Goal: Transaction & Acquisition: Download file/media

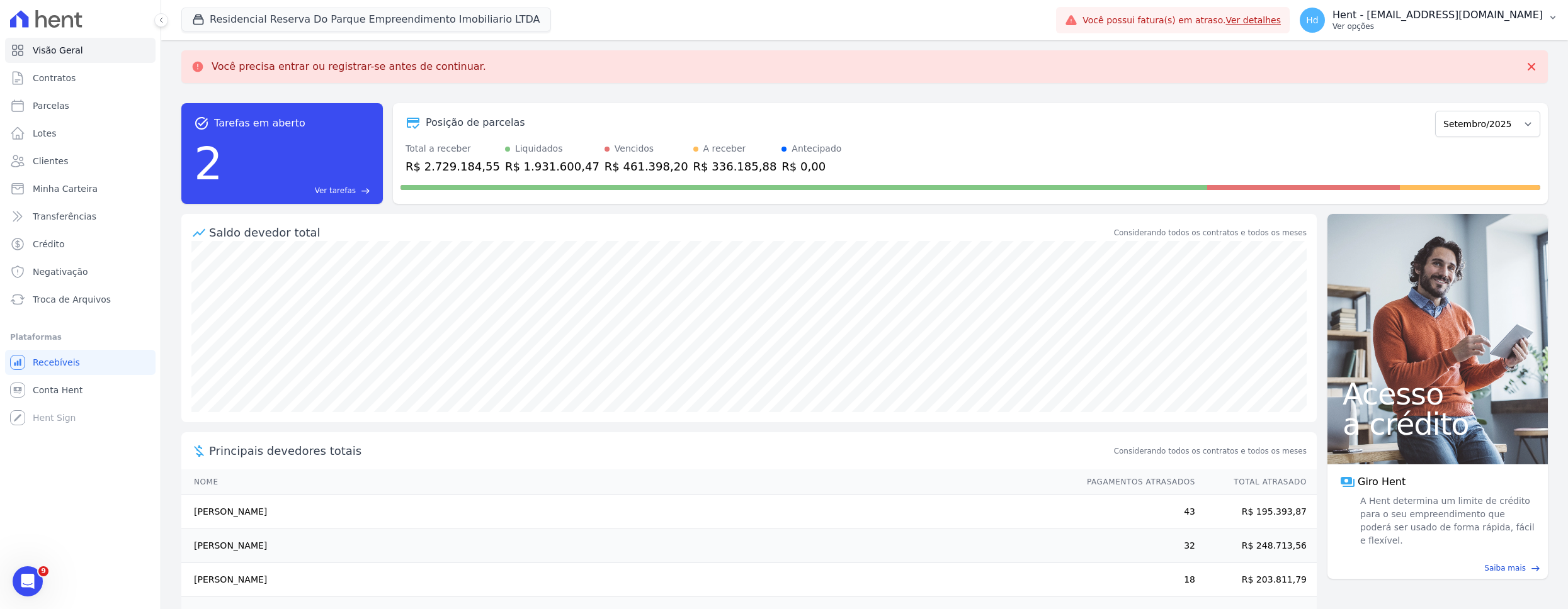
click at [783, 23] on p "Ver opções" at bounding box center [1438, 26] width 210 height 10
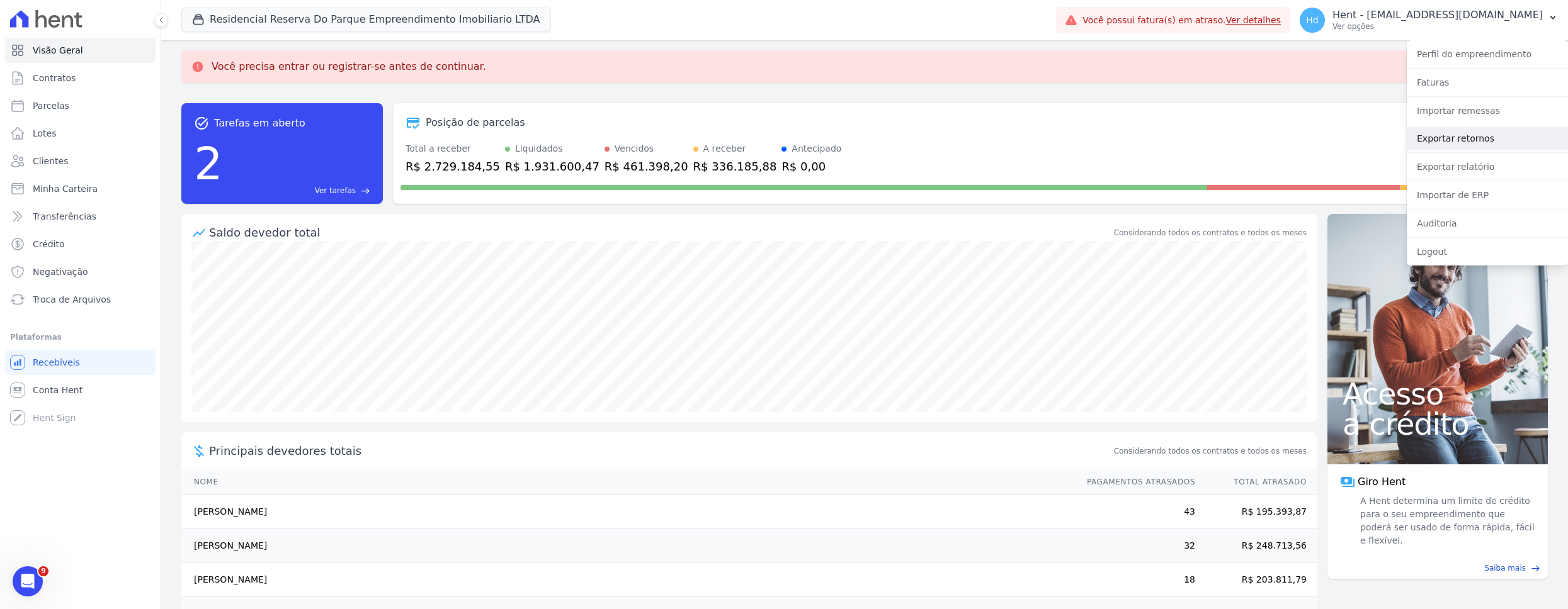
click at [783, 142] on link "Exportar retornos" at bounding box center [1488, 138] width 161 height 23
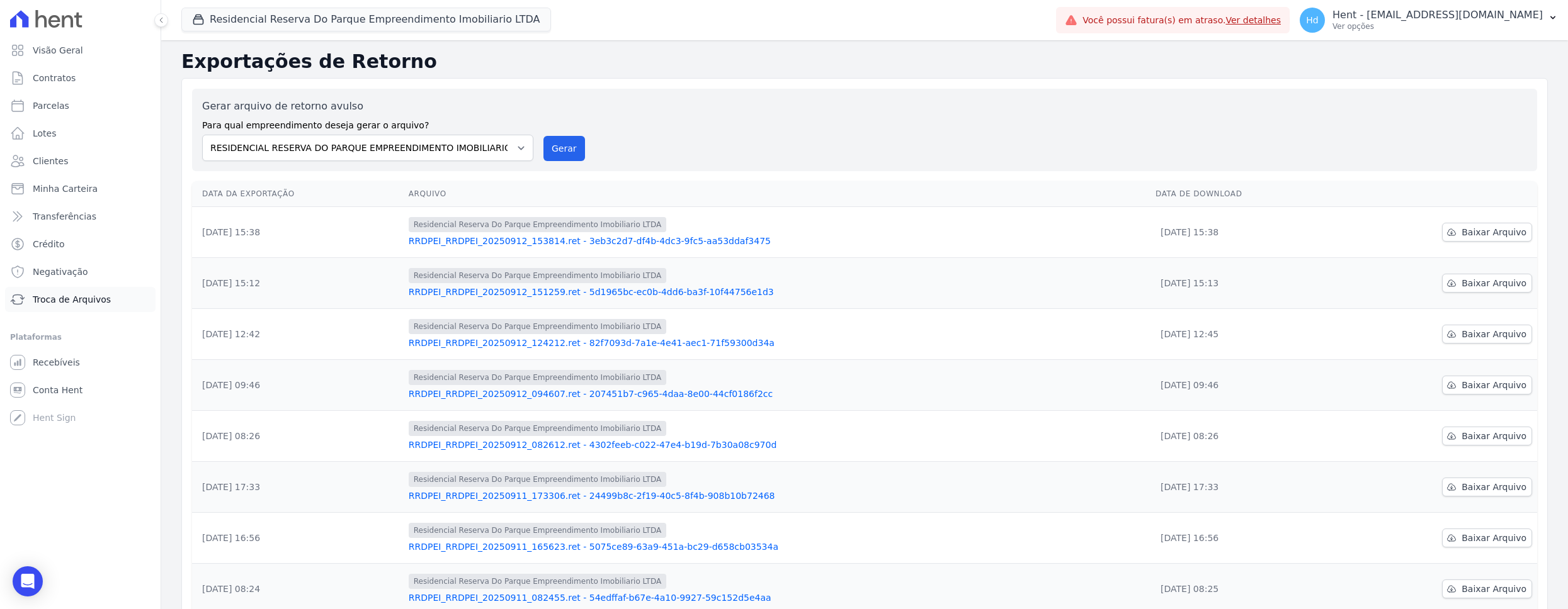
click at [59, 307] on link "Troca de Arquivos" at bounding box center [80, 300] width 150 height 25
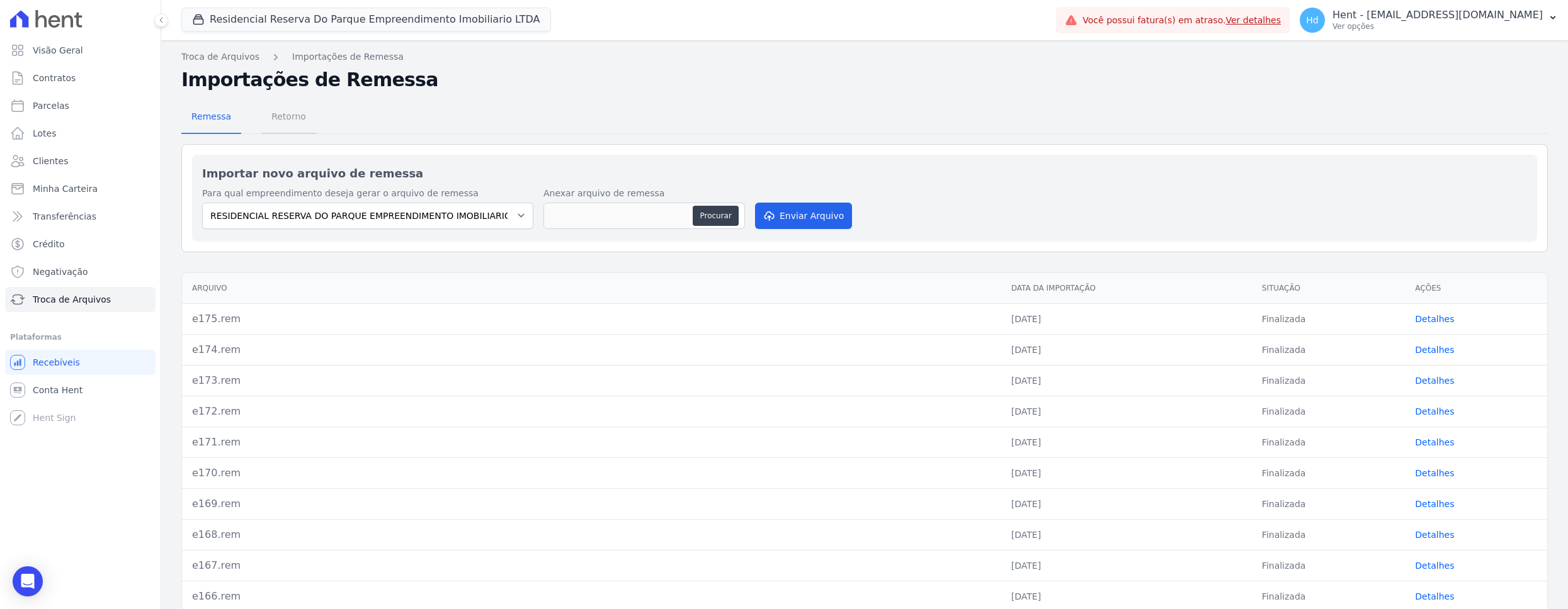
click at [282, 121] on span "Retorno" at bounding box center [289, 117] width 50 height 25
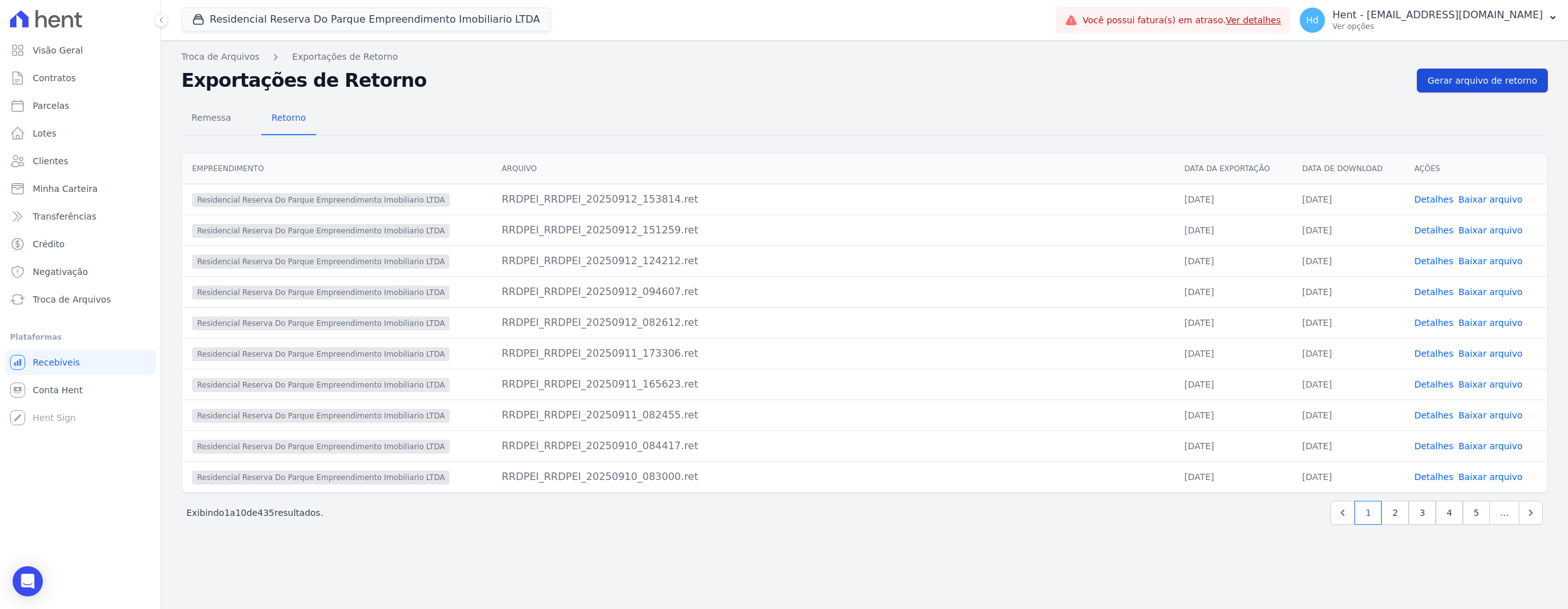
click at [783, 83] on span "Gerar arquivo de retorno" at bounding box center [1483, 80] width 110 height 13
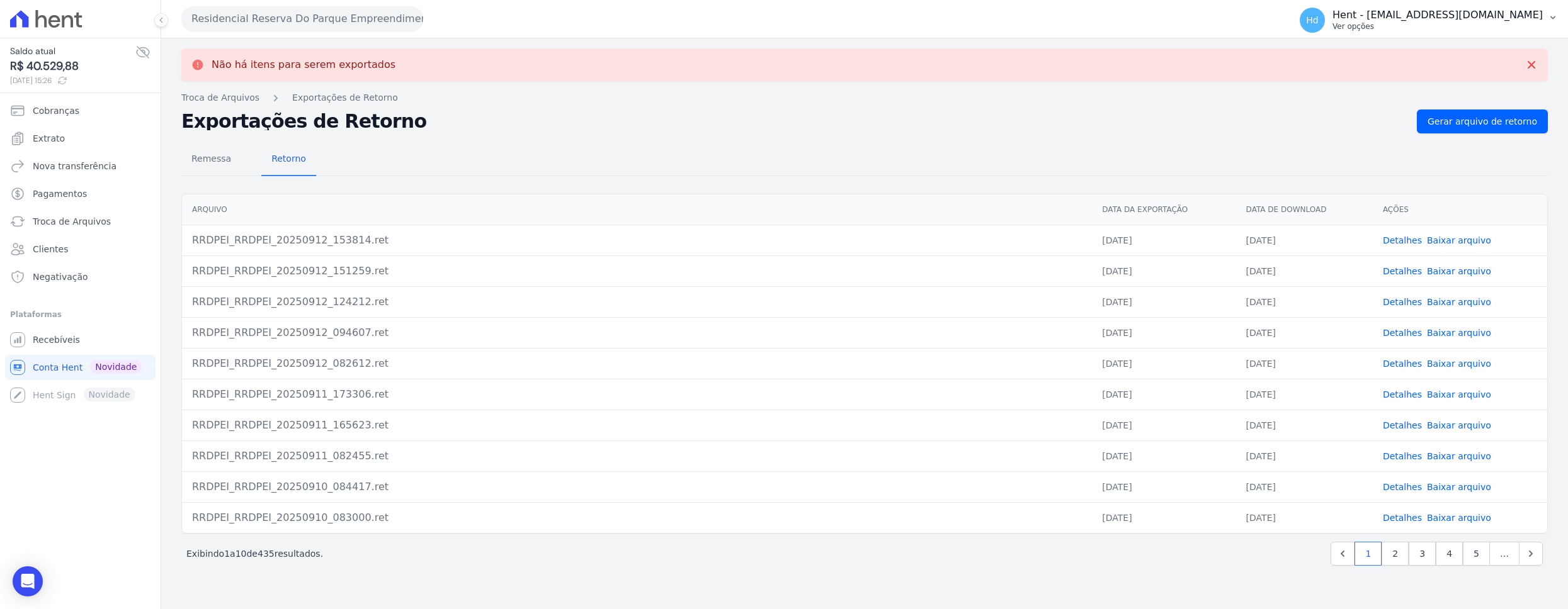
click at [783, 23] on p "Ver opções" at bounding box center [1438, 26] width 210 height 10
click at [783, 25] on p "Ver opções" at bounding box center [1438, 26] width 210 height 10
click at [65, 334] on span "Recebíveis" at bounding box center [56, 340] width 47 height 13
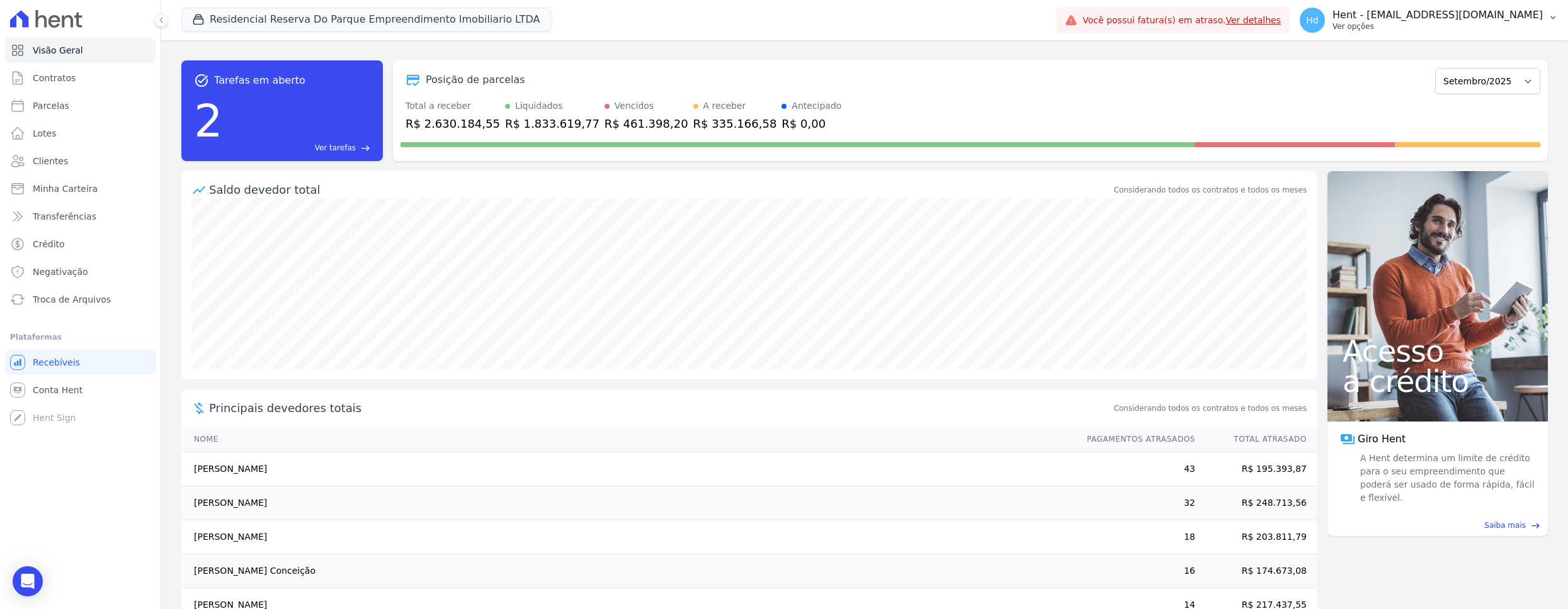
click at [783, 28] on p "Ver opções" at bounding box center [1438, 26] width 210 height 10
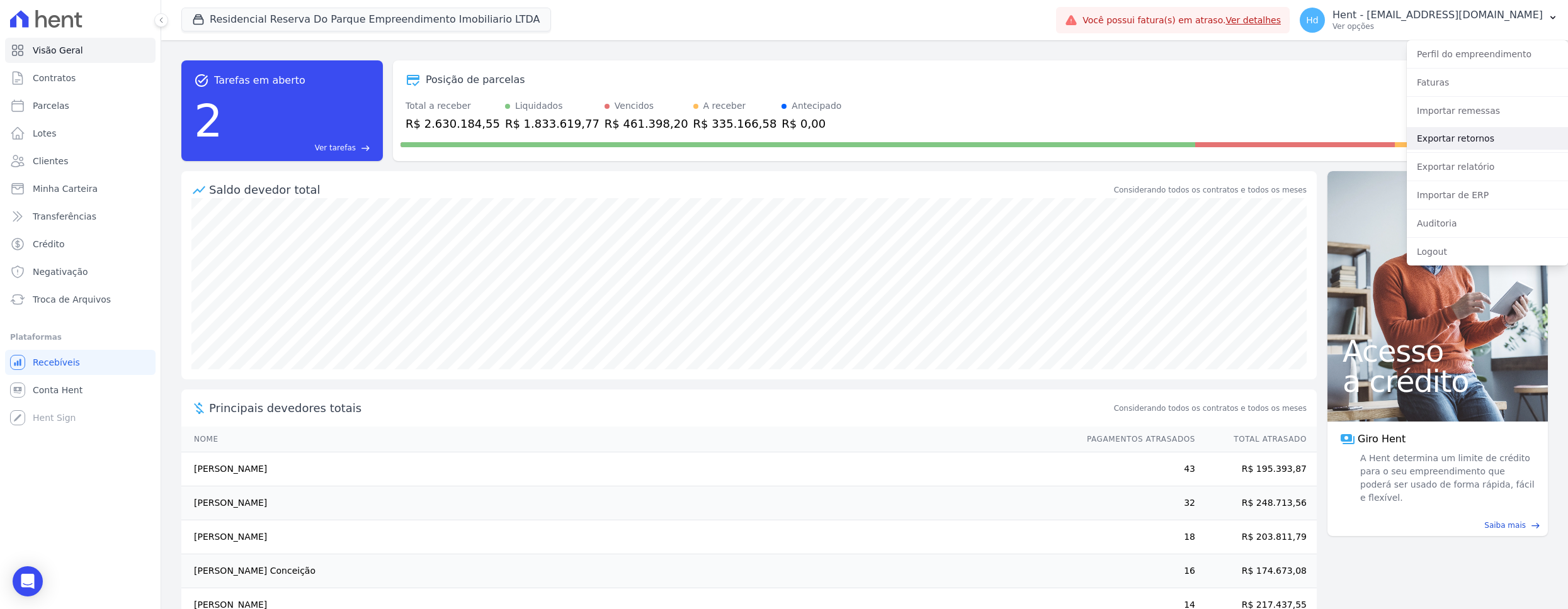
click at [783, 131] on link "Exportar retornos" at bounding box center [1488, 138] width 161 height 23
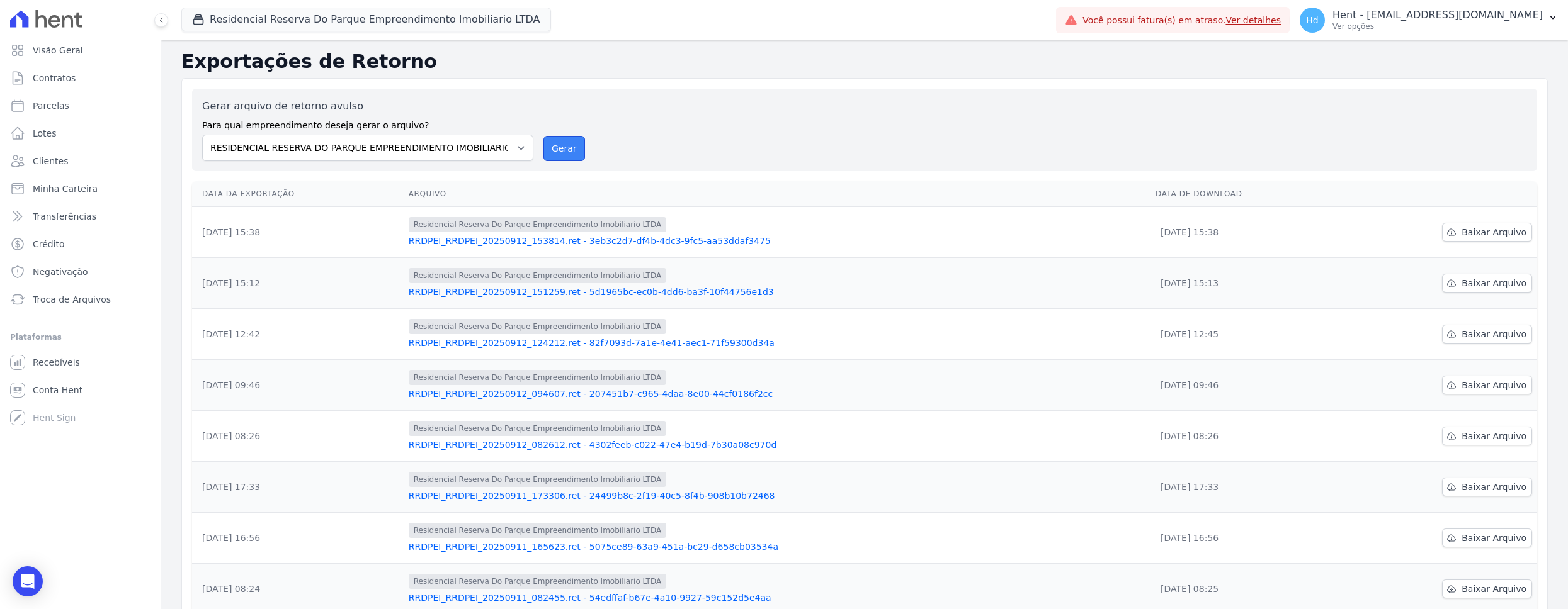
click at [558, 149] on button "Gerar" at bounding box center [564, 149] width 41 height 25
click at [569, 149] on button "Gerar" at bounding box center [564, 149] width 41 height 25
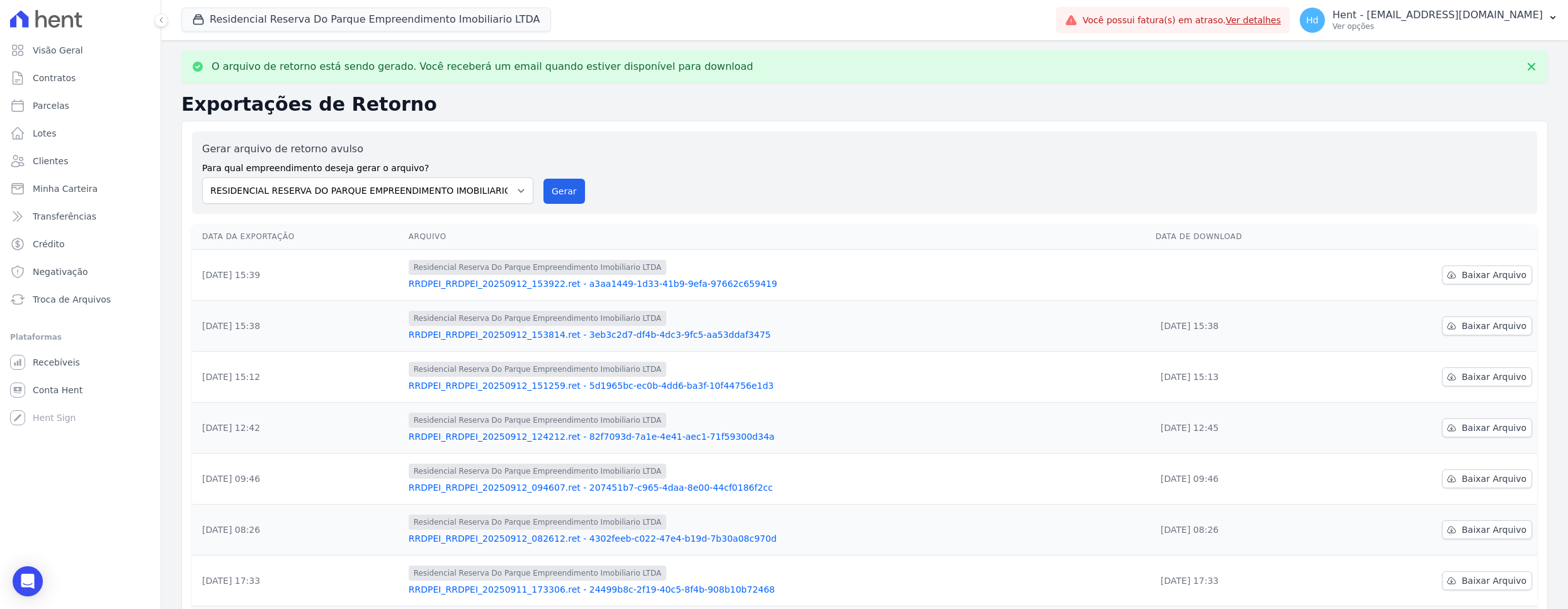
click at [640, 286] on link "RRDPEI_RRDPEI_20250912_153922.ret - a3aa1449-1d33-41b9-9efa-97662c659419" at bounding box center [777, 284] width 737 height 13
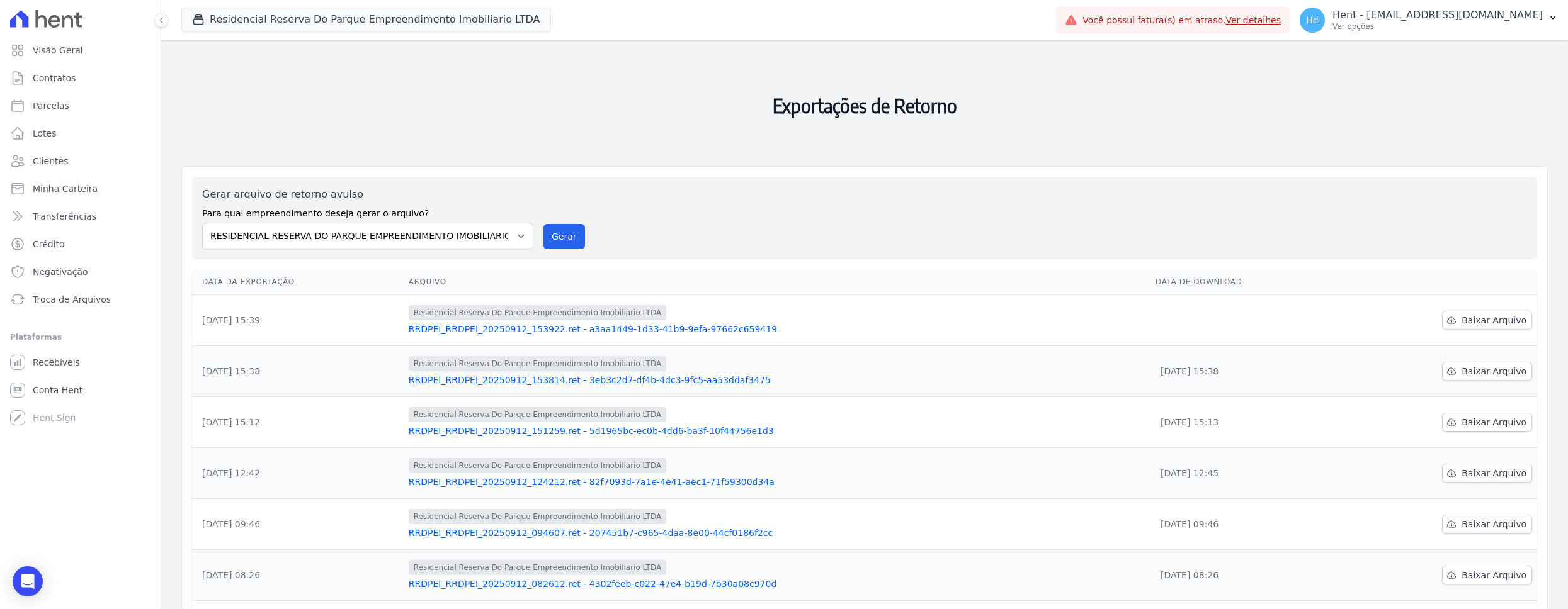
click at [592, 328] on link "RRDPEI_RRDPEI_20250912_153922.ret - a3aa1449-1d33-41b9-9efa-97662c659419" at bounding box center [777, 329] width 737 height 13
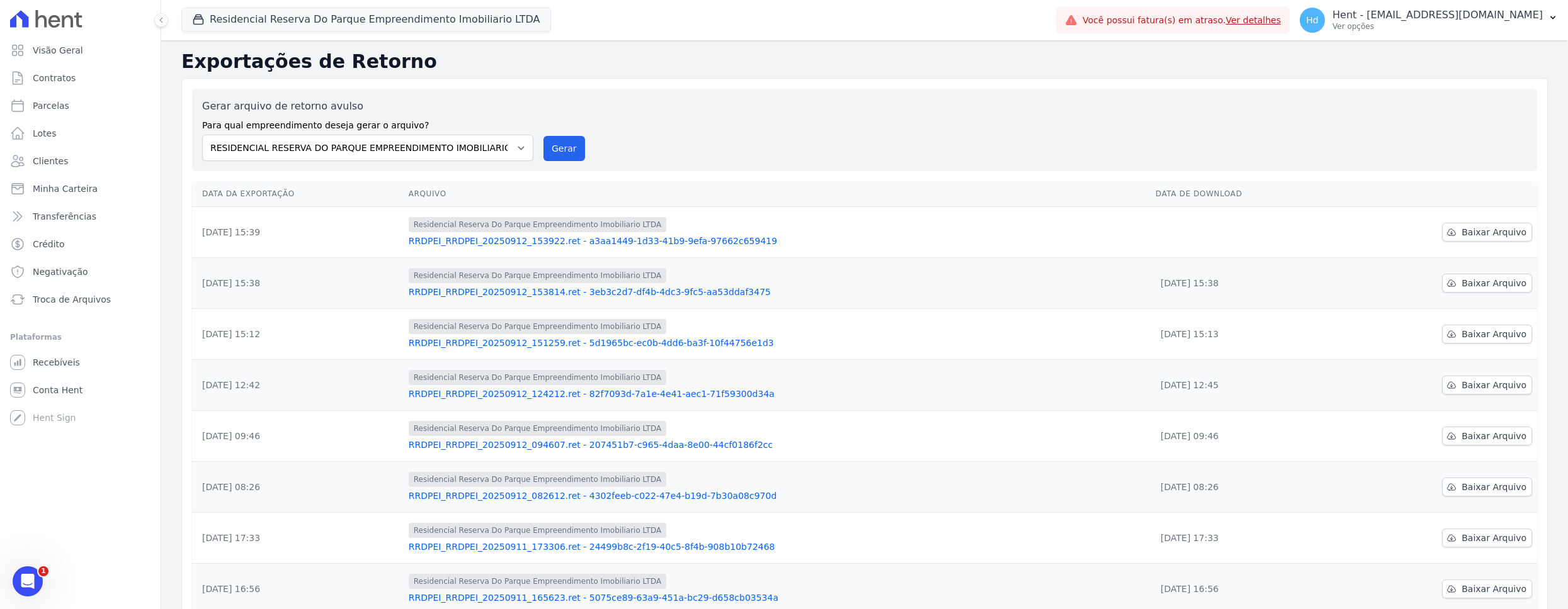
click at [567, 246] on link "RRDPEI_RRDPEI_20250912_153922.ret - a3aa1449-1d33-41b9-9efa-97662c659419" at bounding box center [777, 241] width 737 height 13
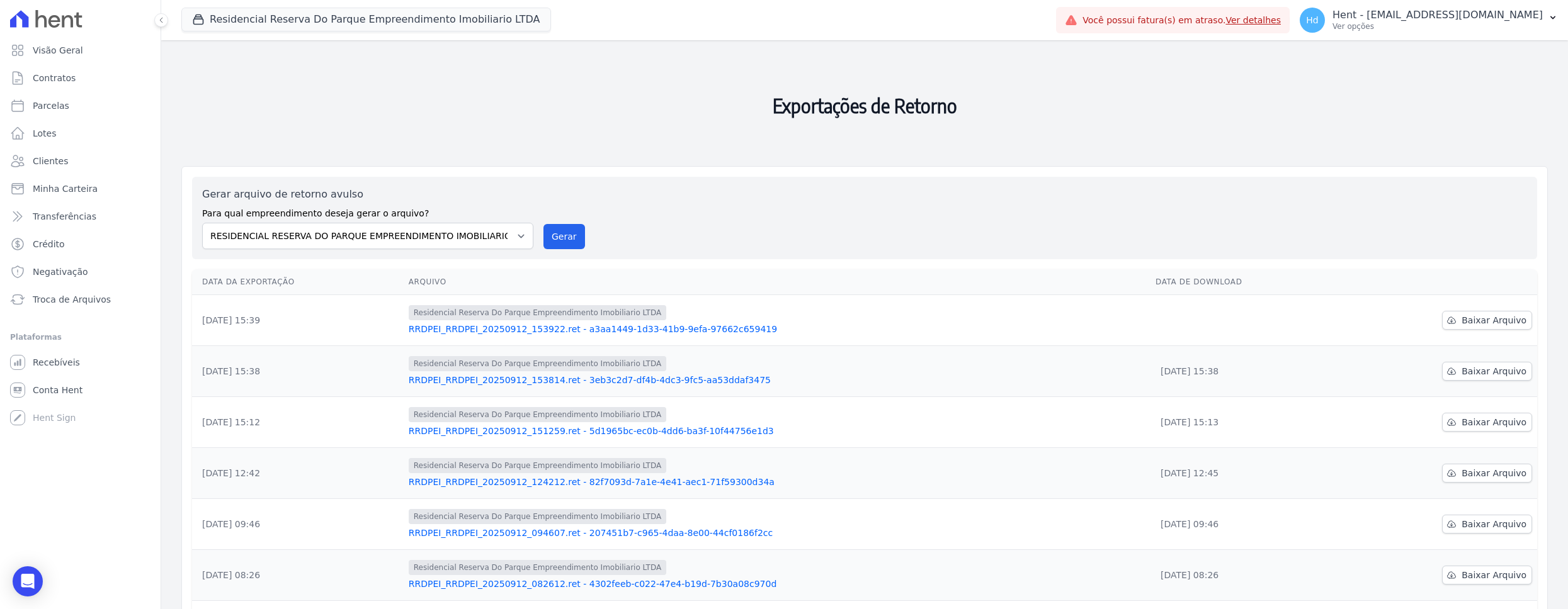
click at [565, 383] on link "RRDPEI_RRDPEI_20250912_153814.ret - 3eb3c2d7-df4b-4dc3-9fc5-aa53ddaf3475" at bounding box center [777, 380] width 737 height 13
click at [1407, 14] on p "Hent - [EMAIL_ADDRESS][DOMAIN_NAME]" at bounding box center [1438, 15] width 210 height 13
click at [67, 297] on span "Troca de Arquivos" at bounding box center [72, 300] width 78 height 13
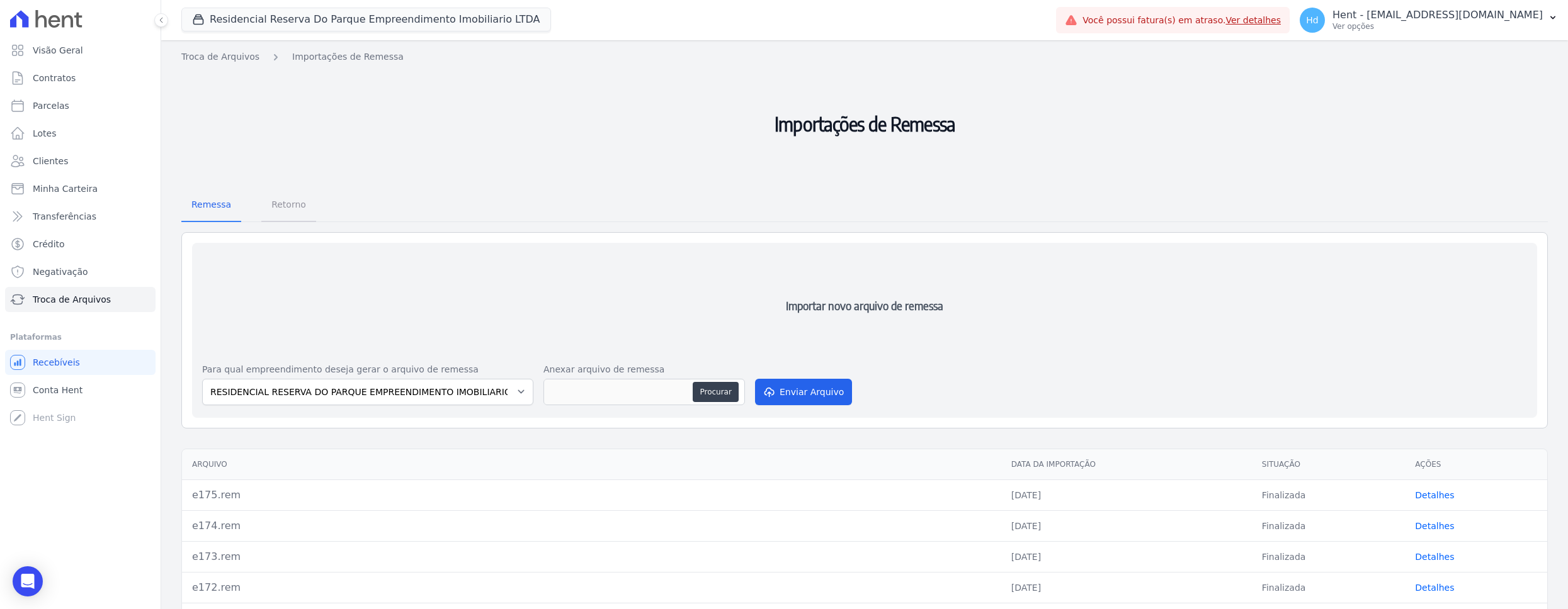
click at [295, 201] on span "Retorno" at bounding box center [289, 204] width 50 height 25
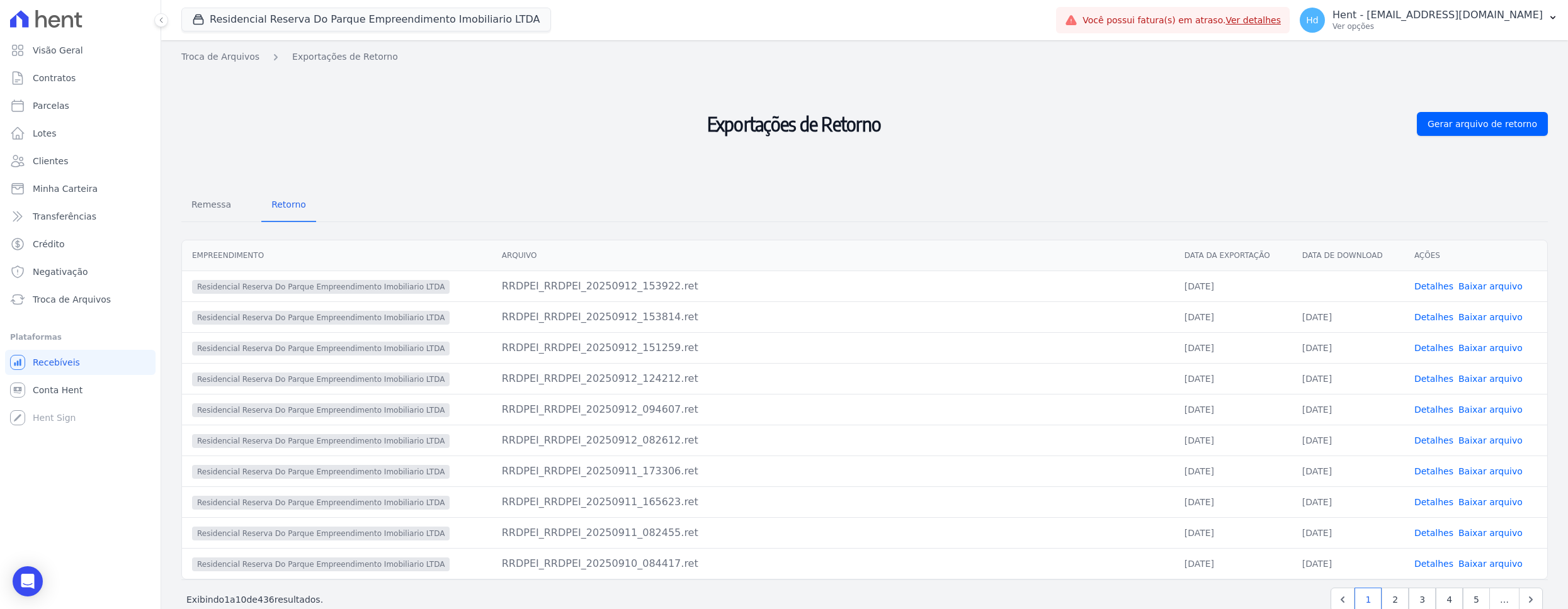
click at [1441, 287] on link "Detalhes" at bounding box center [1434, 286] width 39 height 10
click at [1441, 286] on link "Detalhes" at bounding box center [1434, 286] width 39 height 10
